Goal: Task Accomplishment & Management: Manage account settings

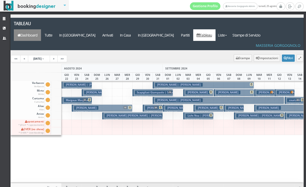
click at [41, 29] on link "Dashboard" at bounding box center [27, 35] width 27 height 12
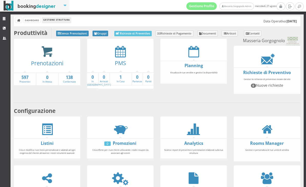
click at [44, 50] on icon at bounding box center [47, 52] width 12 height 12
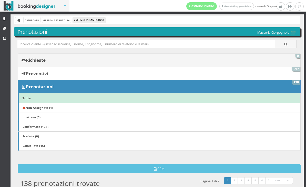
click at [77, 60] on link "Richieste 0" at bounding box center [159, 59] width 283 height 13
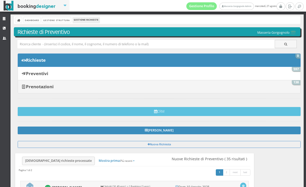
click at [67, 86] on link "Prenotazioni 138" at bounding box center [159, 86] width 283 height 13
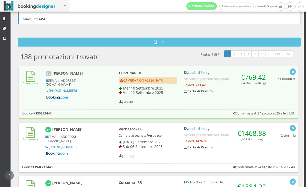
scroll to position [142, 0]
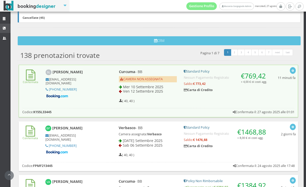
click at [7, 30] on link "CRM" at bounding box center [5, 28] width 11 height 9
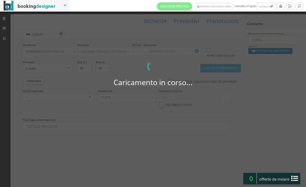
select select
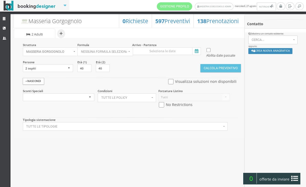
click at [199, 52] on icon at bounding box center [197, 51] width 8 height 7
click at [199, 52] on input at bounding box center [166, 51] width 69 height 8
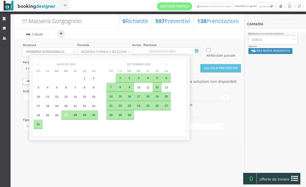
click at [143, 90] on div "10" at bounding box center [138, 86] width 9 height 9
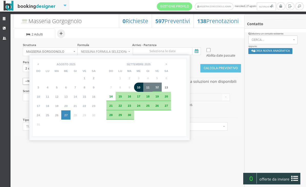
click at [162, 90] on div "12" at bounding box center [157, 86] width 9 height 9
type input "10 set 2025 - 12 set 2025"
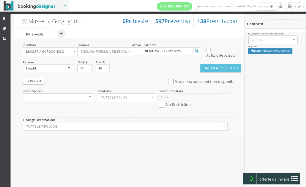
click at [168, 84] on input "checkbox" at bounding box center [171, 81] width 6 height 5
checkbox input "true"
click at [212, 72] on button "Calcola Preventivo" at bounding box center [221, 68] width 41 height 8
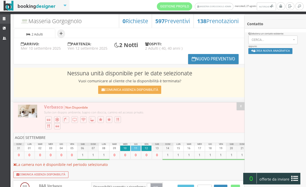
click at [7, 22] on link "Strutture" at bounding box center [5, 18] width 11 height 9
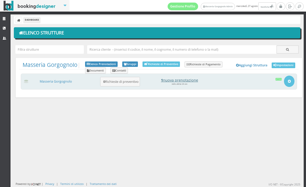
click at [180, 80] on h4 "1 nuova prenotazione" at bounding box center [179, 80] width 71 height 4
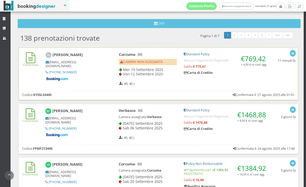
click at [212, 88] on div "Confermata Stuart Leatherby [EMAIL_ADDRESS][DOMAIN_NAME] [PHONE_NUMBER] Curcuma…" at bounding box center [159, 73] width 280 height 52
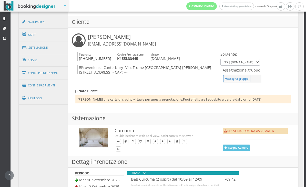
scroll to position [303, 0]
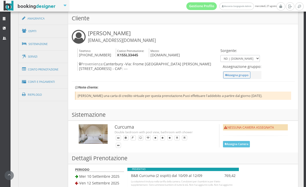
click at [231, 141] on button "Assegna Camera" at bounding box center [236, 144] width 27 height 6
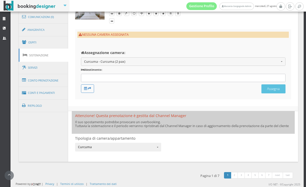
scroll to position [290, 0]
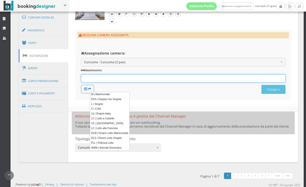
click at [128, 75] on div "12 results are available, use up and down arrow keys to navigate." at bounding box center [183, 78] width 205 height 8
click at [113, 93] on link "M | Matrimoniale" at bounding box center [110, 94] width 40 height 5
type input "M"
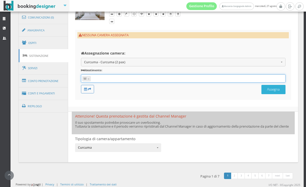
click at [270, 92] on button "Assegna" at bounding box center [274, 89] width 24 height 9
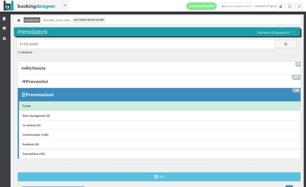
click at [29, 21] on link "Dashboard" at bounding box center [32, 19] width 17 height 5
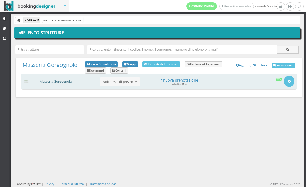
click at [49, 79] on link "Masseria Gorgognolo" at bounding box center [56, 81] width 32 height 4
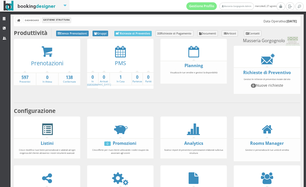
click at [47, 135] on span at bounding box center [47, 129] width 12 height 12
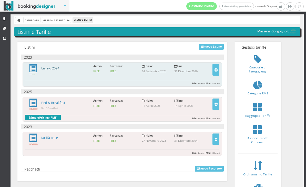
click at [55, 69] on link "Listino 2024" at bounding box center [50, 68] width 18 height 4
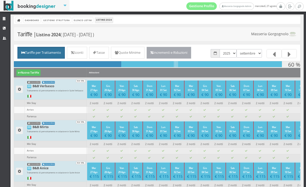
click at [188, 51] on link "Incrementi e Riduzioni" at bounding box center [169, 53] width 45 height 12
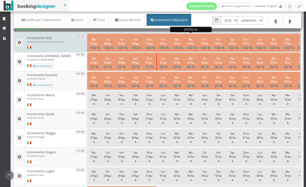
scroll to position [109, 0]
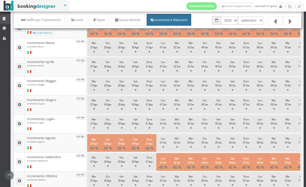
click at [7, 18] on icon at bounding box center [5, 18] width 4 height 3
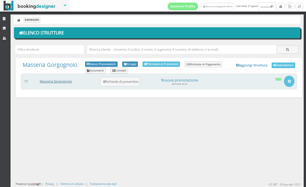
click at [61, 79] on link "Masseria Gorgognolo" at bounding box center [56, 81] width 32 height 4
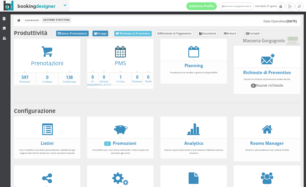
click at [121, 54] on icon at bounding box center [120, 52] width 11 height 12
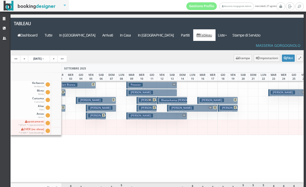
click at [151, 110] on p "€ 723.60 2 notti" at bounding box center [147, 114] width 16 height 8
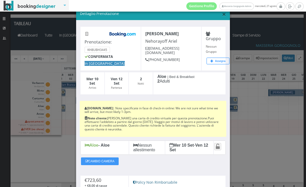
click at [225, 13] on span "×" at bounding box center [224, 14] width 4 height 10
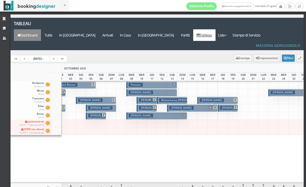
click at [41, 29] on link "Dashboard" at bounding box center [27, 35] width 27 height 12
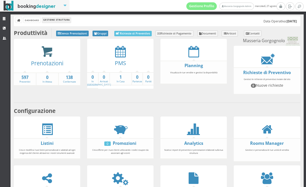
click at [49, 51] on icon at bounding box center [47, 52] width 12 height 12
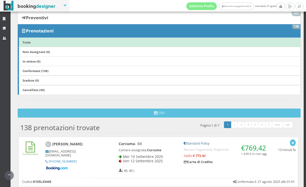
scroll to position [113, 0]
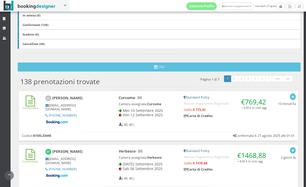
click at [174, 125] on div "Curcuma - BB Camera assegnata: Curcuma Mer 10 Settembre 2025 Ven 12 Settembre 2…" at bounding box center [148, 111] width 65 height 36
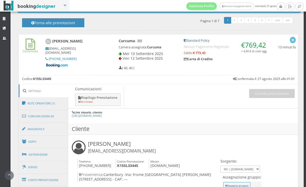
scroll to position [178, 0]
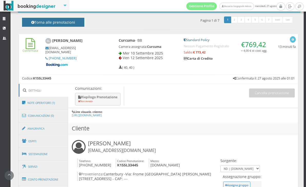
click at [62, 21] on h4 "Torna alle prenotazioni" at bounding box center [53, 24] width 51 height 8
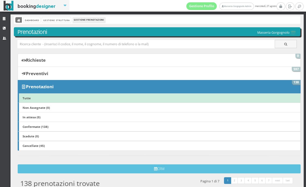
scroll to position [0, 0]
click at [18, 22] on icon at bounding box center [19, 21] width 4 height 4
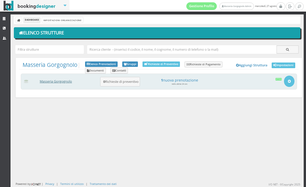
click at [59, 81] on link "Masseria Gorgognolo" at bounding box center [56, 81] width 32 height 4
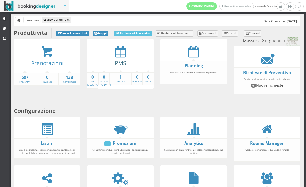
click at [118, 59] on link "PMS" at bounding box center [120, 62] width 11 height 7
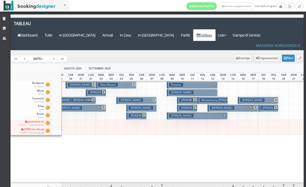
click at [218, 119] on div at bounding box center [223, 123] width 11 height 8
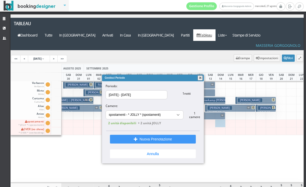
click at [201, 78] on button "button" at bounding box center [200, 77] width 5 height 5
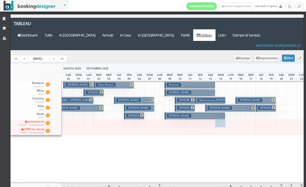
scroll to position [0, 110]
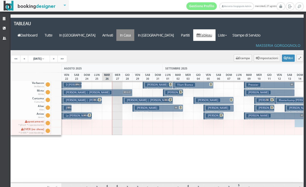
click at [135, 29] on a=pms-instay-reservations"] "In Casa" at bounding box center [126, 35] width 18 height 12
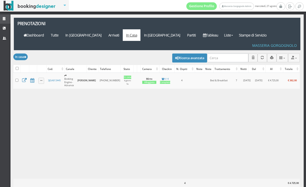
click at [6, 18] on icon at bounding box center [5, 18] width 4 height 3
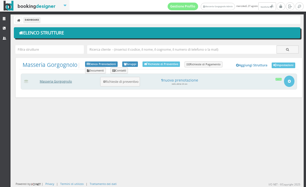
click at [65, 80] on link "Masseria Gorgognolo" at bounding box center [56, 81] width 32 height 4
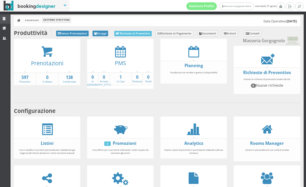
click at [4, 20] on icon at bounding box center [5, 18] width 4 height 3
click at [17, 17] on link at bounding box center [18, 19] width 6 height 5
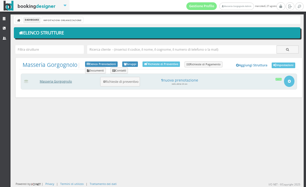
click at [71, 81] on link "Masseria Gorgognolo" at bounding box center [56, 81] width 32 height 4
